Goal: Task Accomplishment & Management: Complete application form

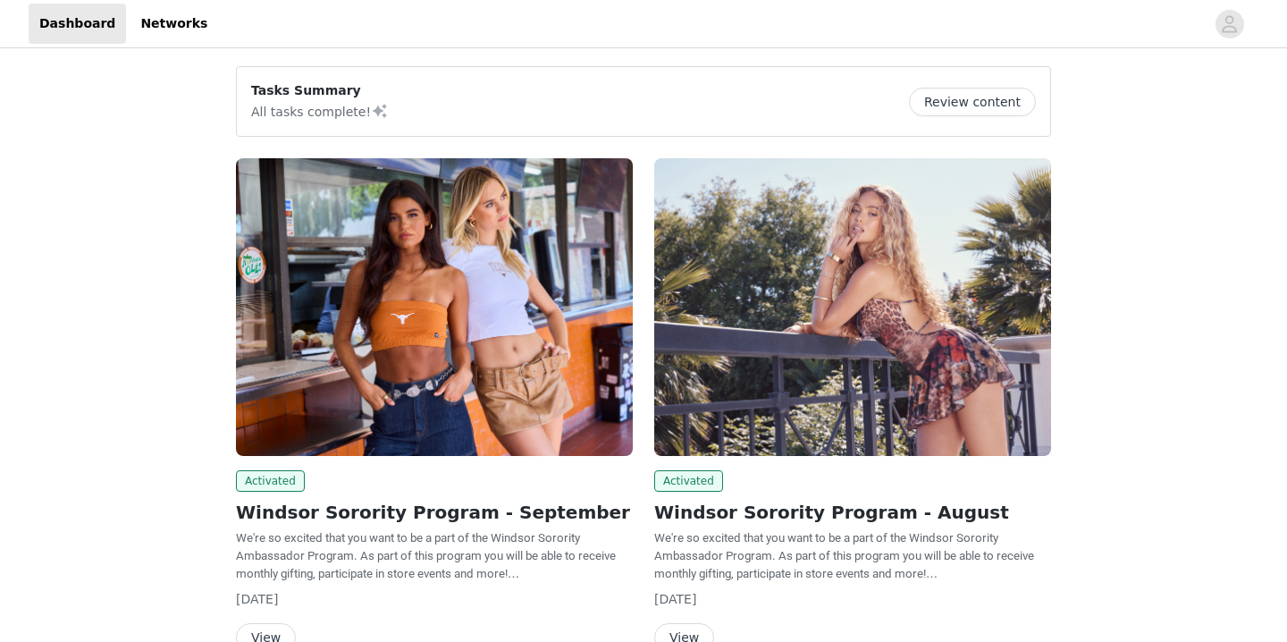
click at [979, 98] on button "Review content" at bounding box center [972, 102] width 127 height 29
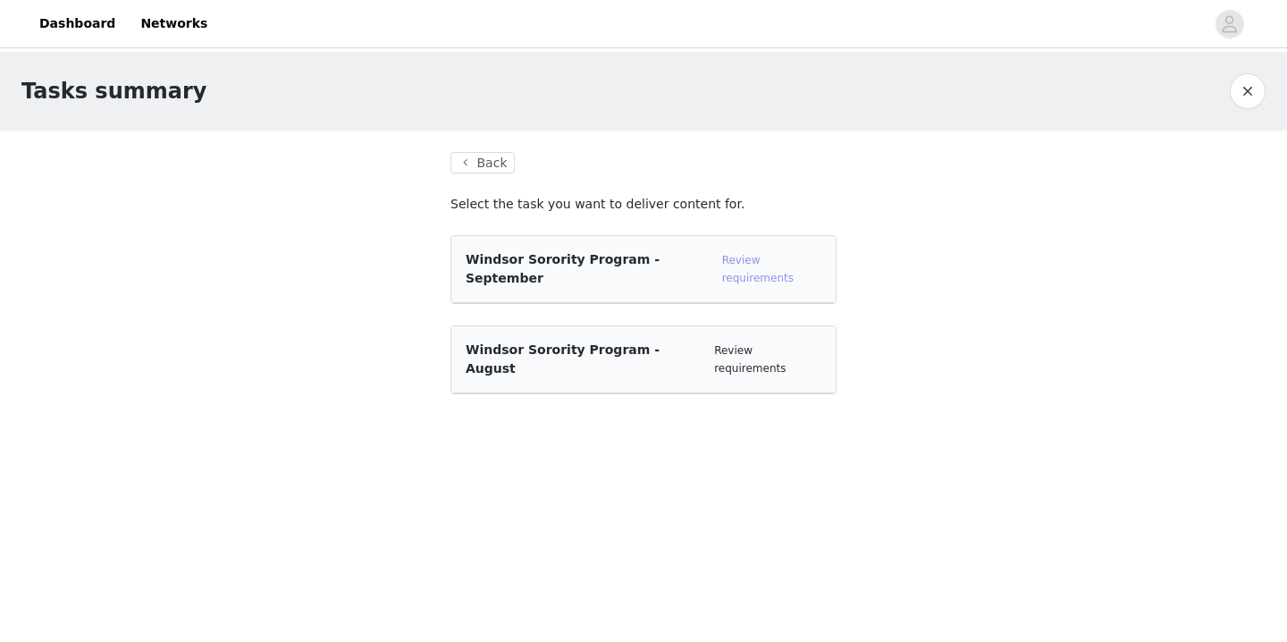
click at [749, 257] on link "Review requirements" at bounding box center [757, 269] width 71 height 30
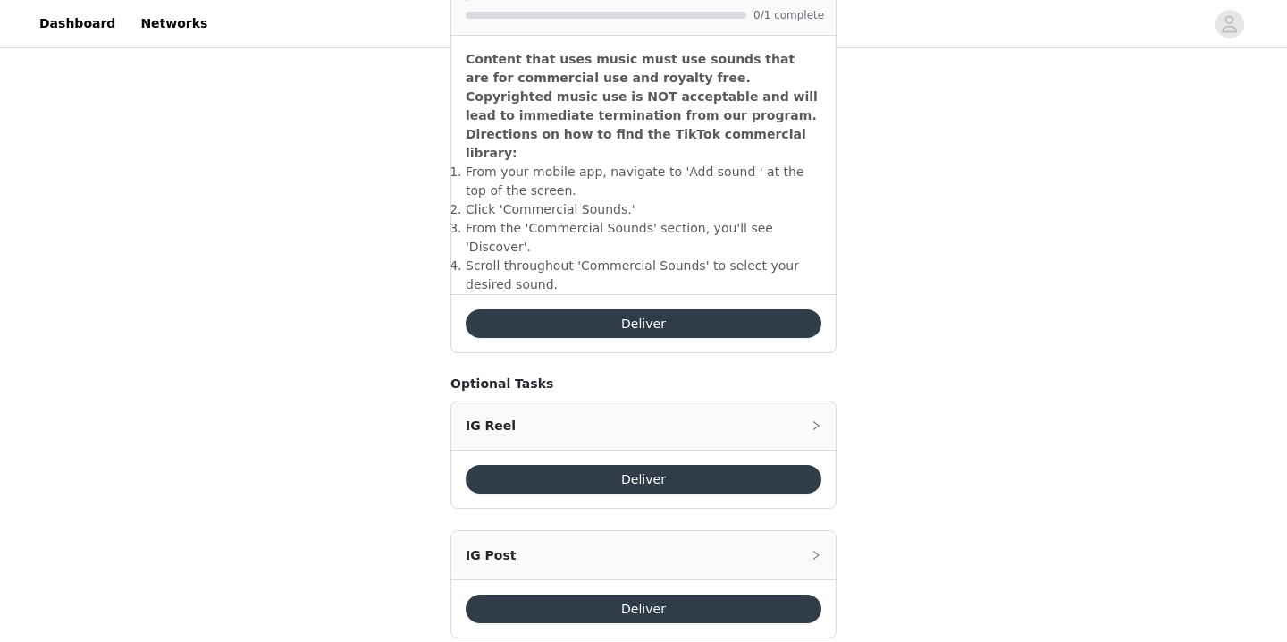
scroll to position [635, 0]
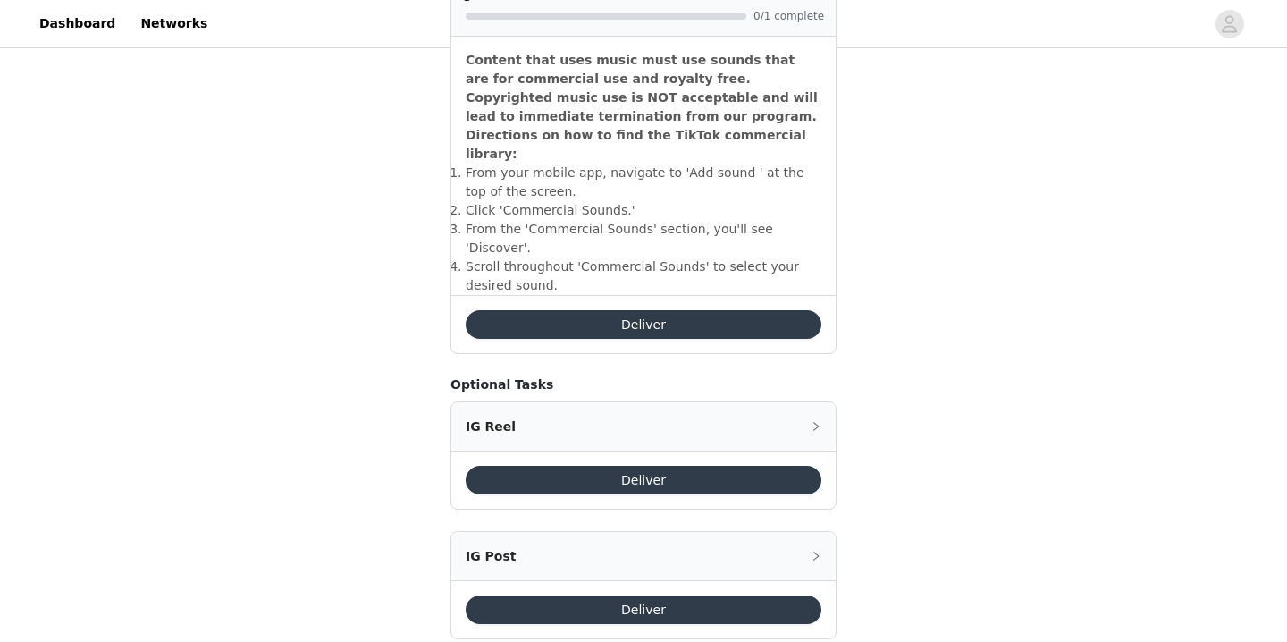
click at [654, 310] on button "Deliver" at bounding box center [644, 324] width 356 height 29
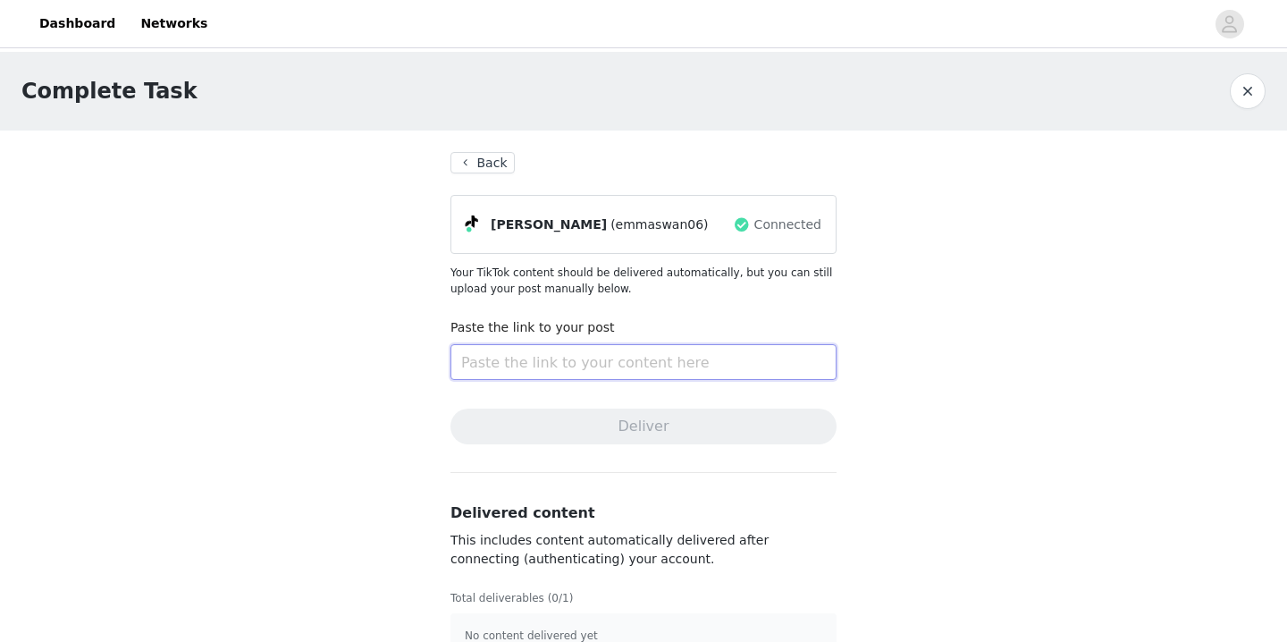
click at [576, 363] on input "text" at bounding box center [643, 362] width 386 height 36
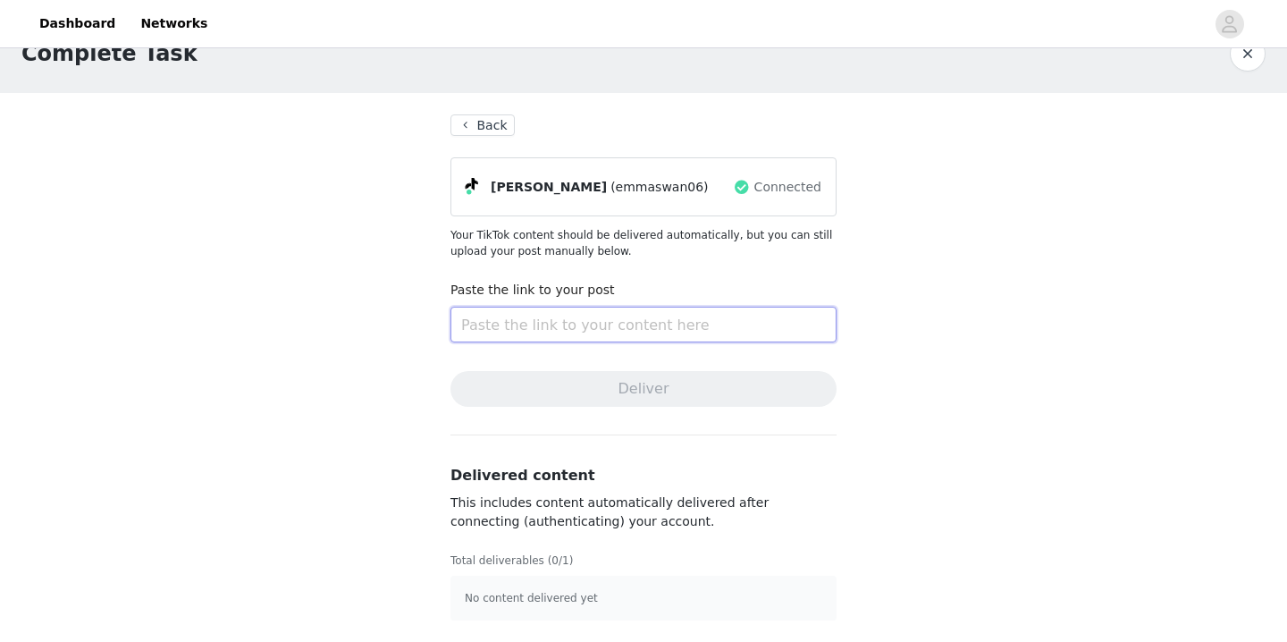
scroll to position [38, 0]
paste input "[URL][DOMAIN_NAME]"
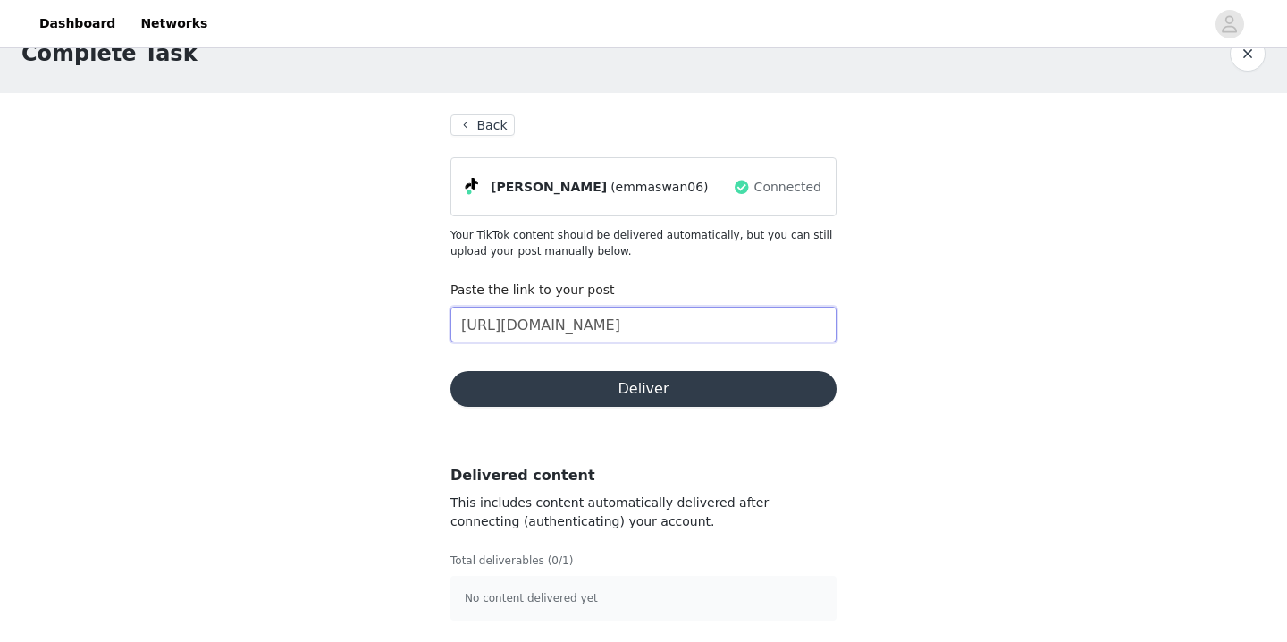
type input "[URL][DOMAIN_NAME]"
click at [570, 393] on button "Deliver" at bounding box center [643, 389] width 386 height 36
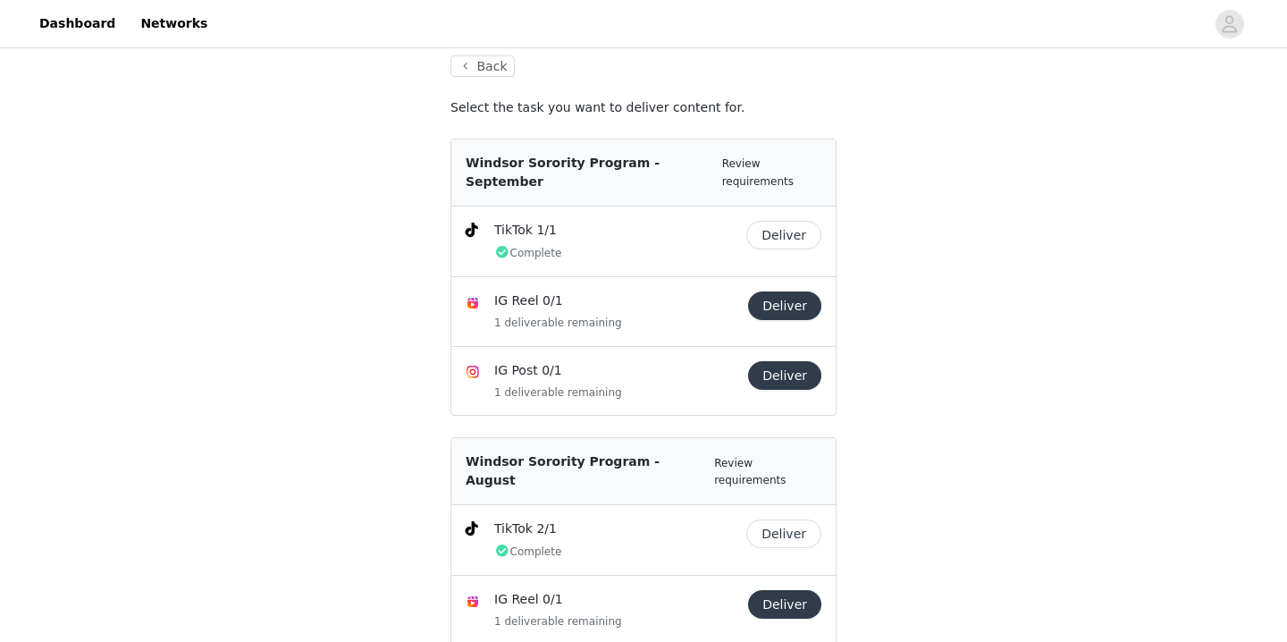
scroll to position [82, 0]
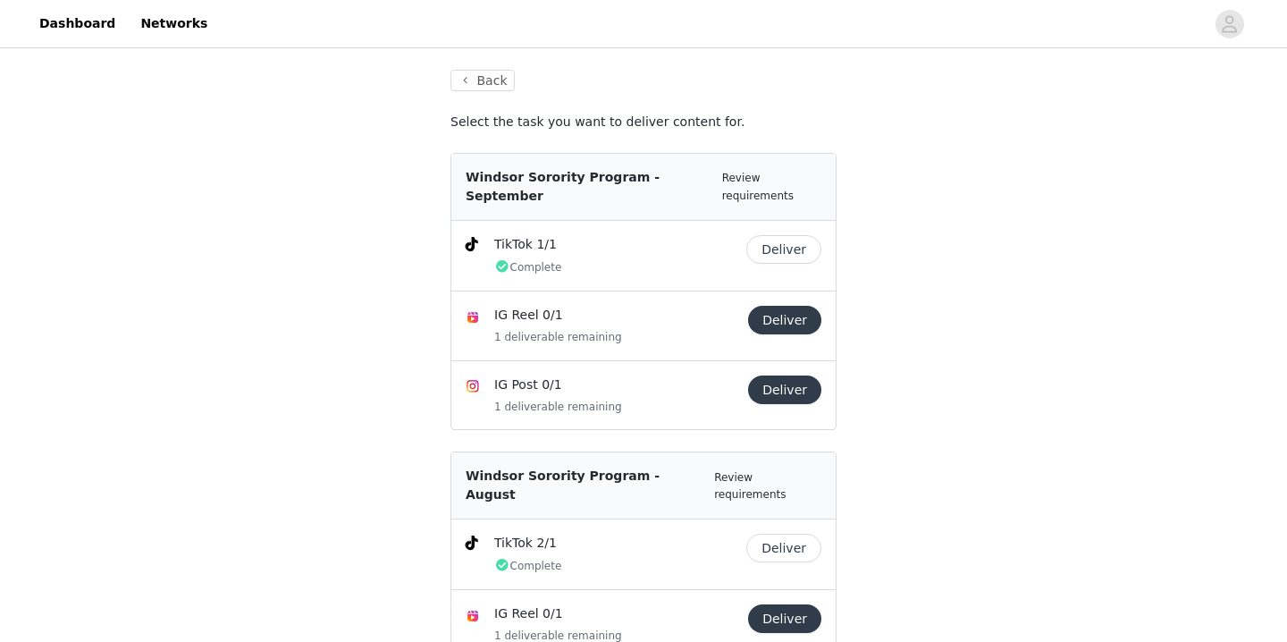
click at [777, 235] on button "Deliver" at bounding box center [783, 249] width 75 height 29
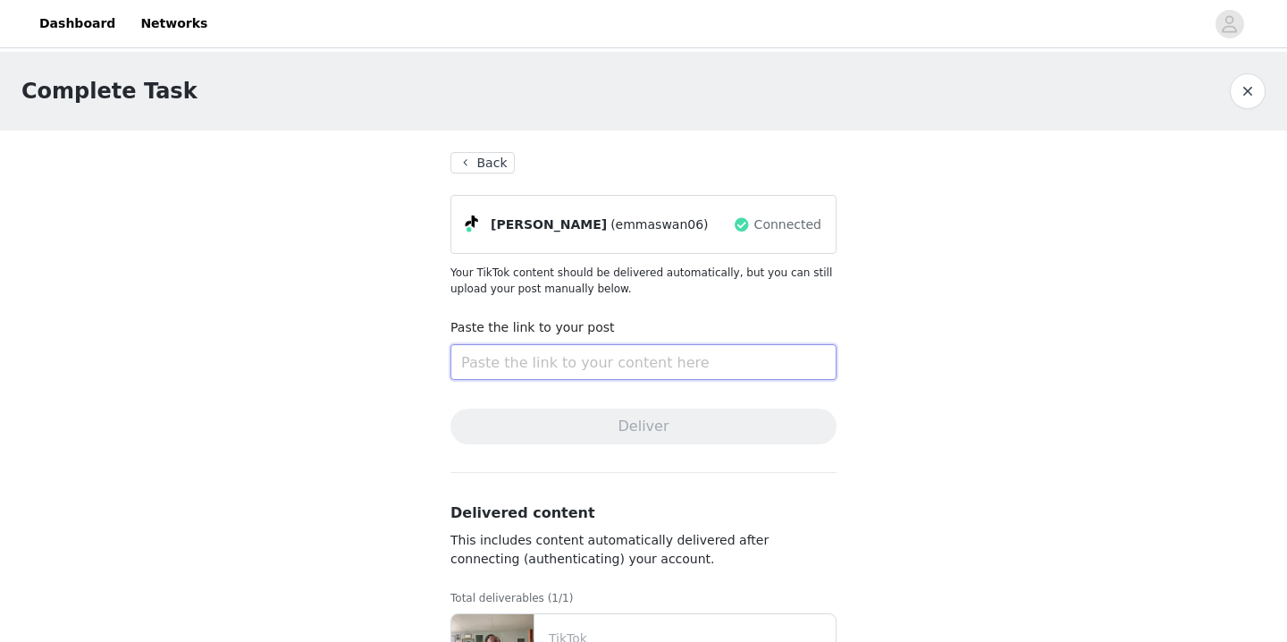
click at [602, 352] on input "text" at bounding box center [643, 362] width 386 height 36
paste input "[URL][DOMAIN_NAME]"
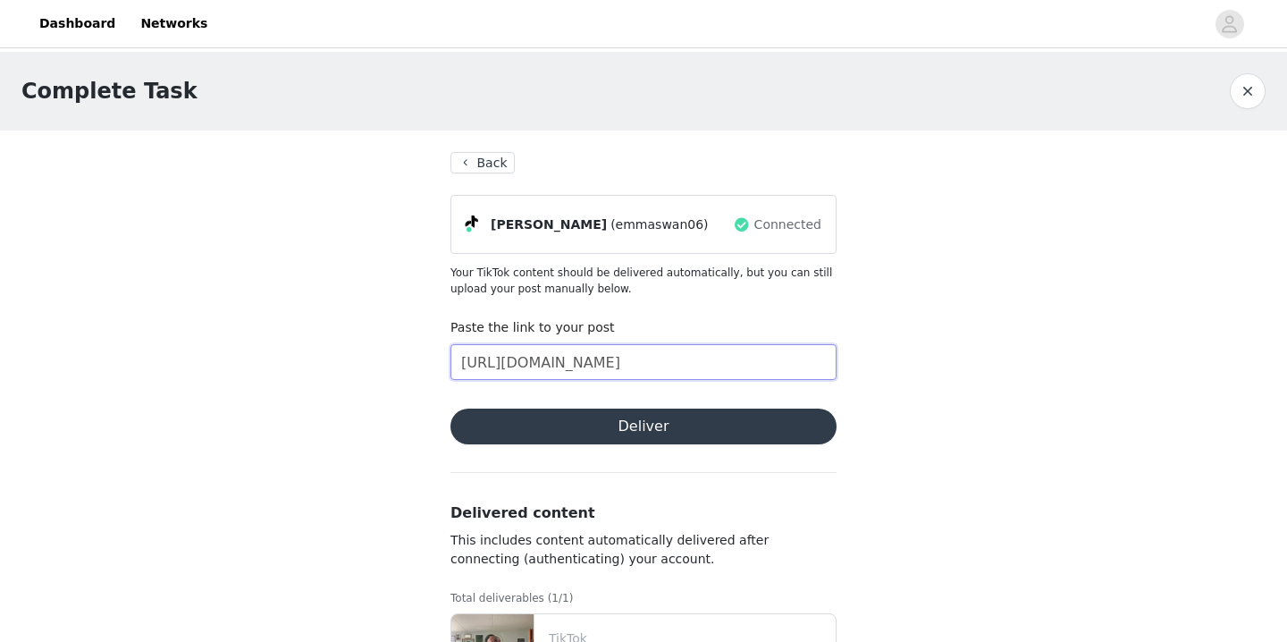
type input "[URL][DOMAIN_NAME]"
click at [598, 439] on button "Deliver" at bounding box center [643, 426] width 386 height 36
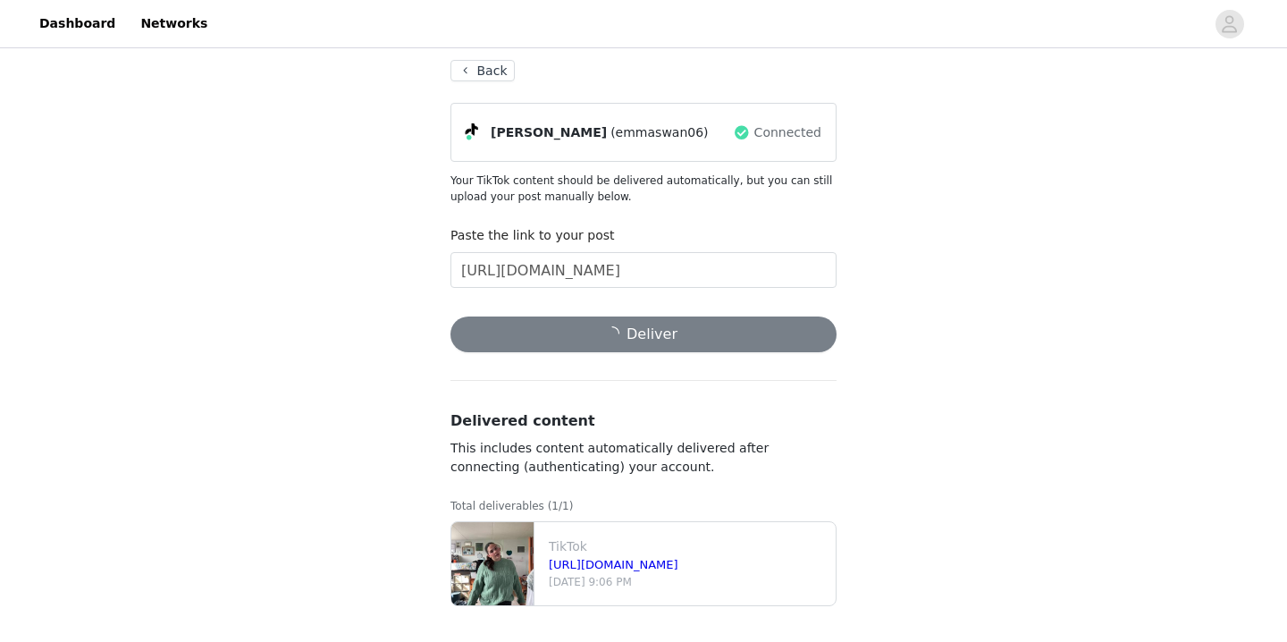
scroll to position [92, 0]
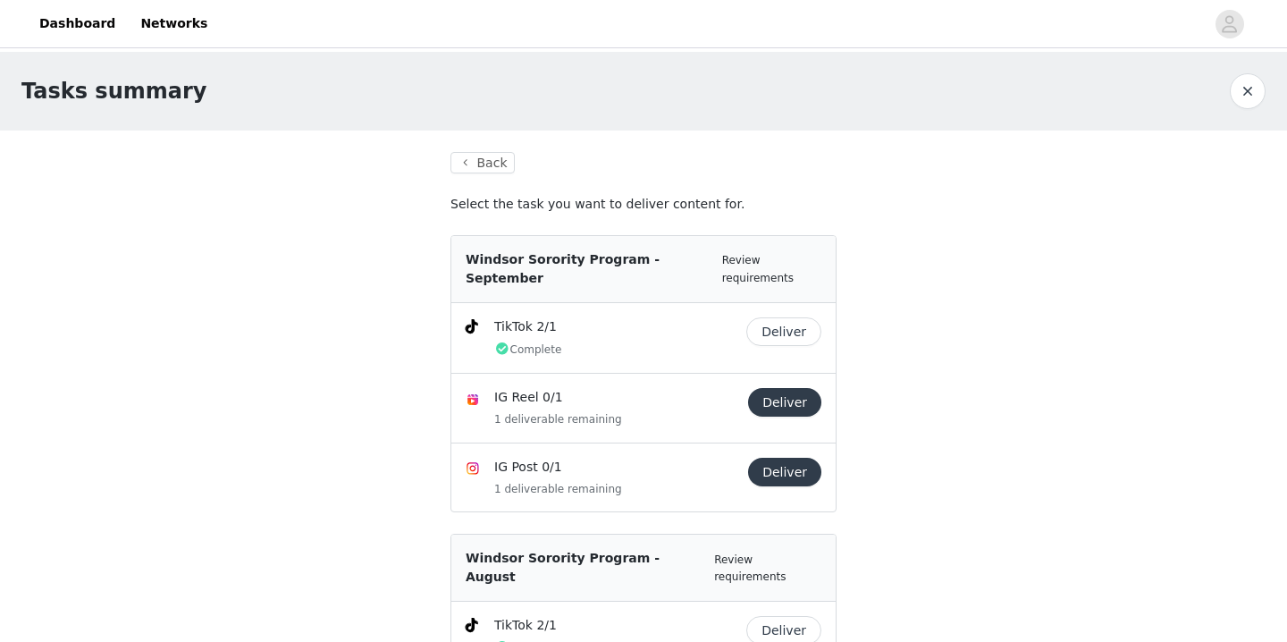
click at [1243, 91] on button "button" at bounding box center [1248, 91] width 36 height 36
